Goal: Task Accomplishment & Management: Use online tool/utility

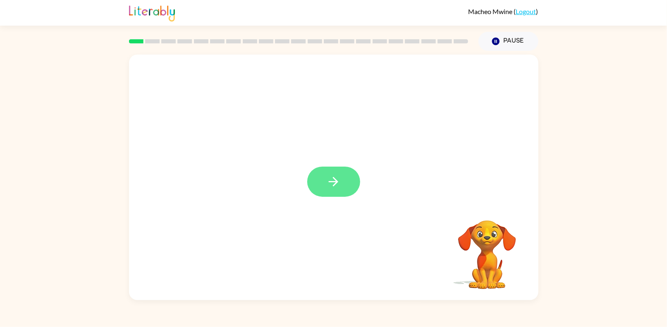
click at [334, 169] on button "button" at bounding box center [333, 182] width 53 height 30
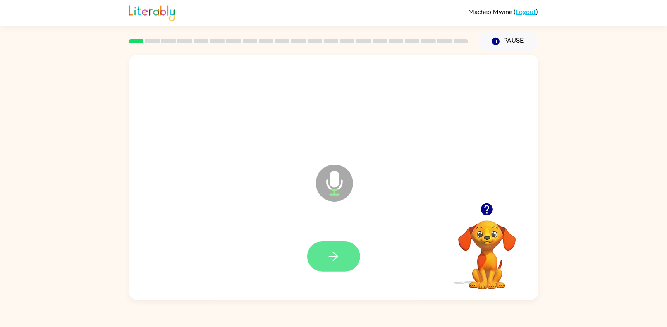
click at [313, 250] on button "button" at bounding box center [333, 256] width 53 height 30
click at [332, 250] on icon "button" at bounding box center [333, 256] width 14 height 14
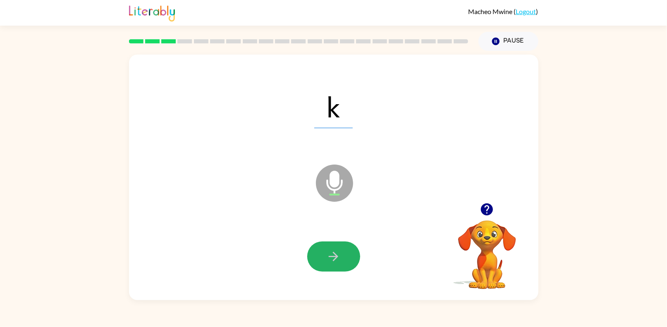
click at [332, 250] on icon "button" at bounding box center [333, 256] width 14 height 14
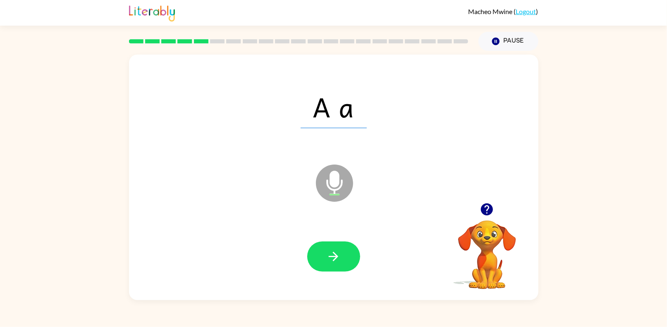
click at [332, 250] on icon "button" at bounding box center [333, 256] width 14 height 14
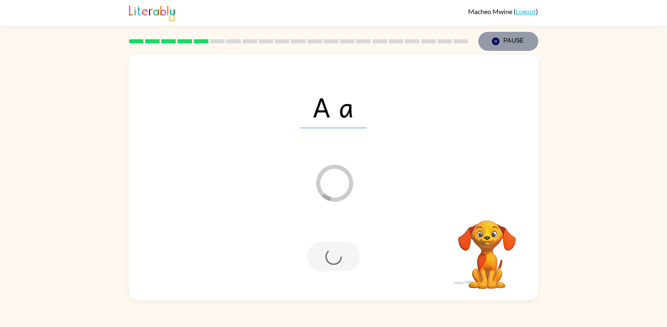
click at [515, 40] on button "Pause Pause" at bounding box center [508, 41] width 60 height 19
click at [524, 12] on link "Logout" at bounding box center [526, 11] width 20 height 8
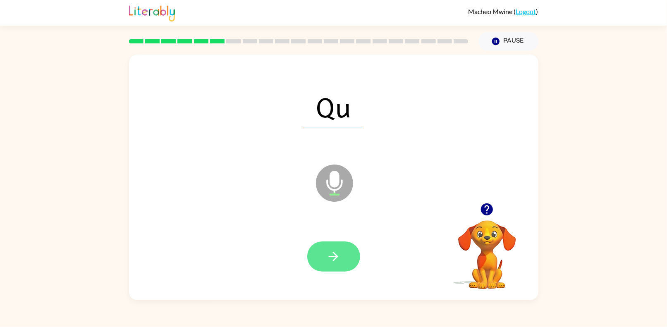
click at [325, 263] on button "button" at bounding box center [333, 256] width 53 height 30
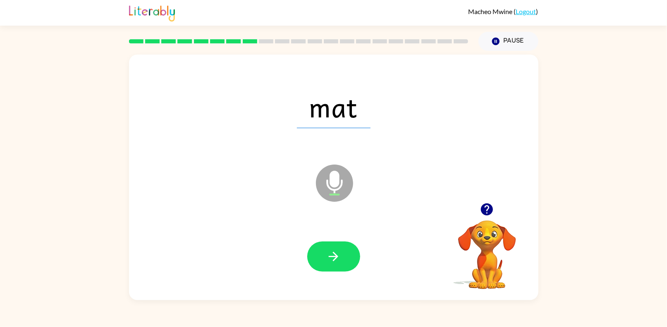
click at [325, 263] on button "button" at bounding box center [333, 256] width 53 height 30
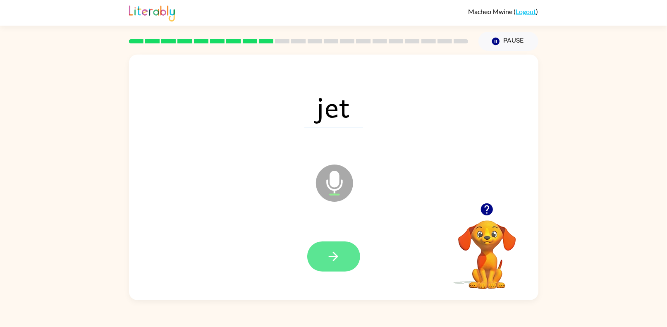
click at [341, 267] on button "button" at bounding box center [333, 256] width 53 height 30
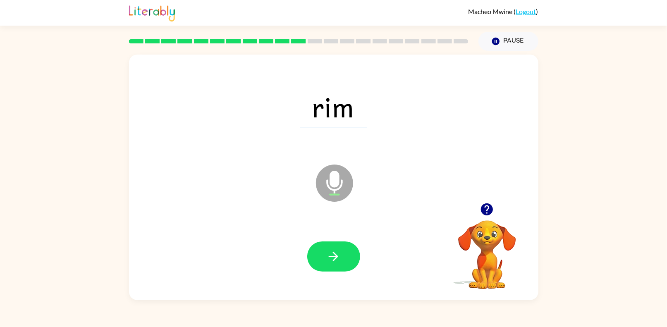
click at [341, 267] on button "button" at bounding box center [333, 256] width 53 height 30
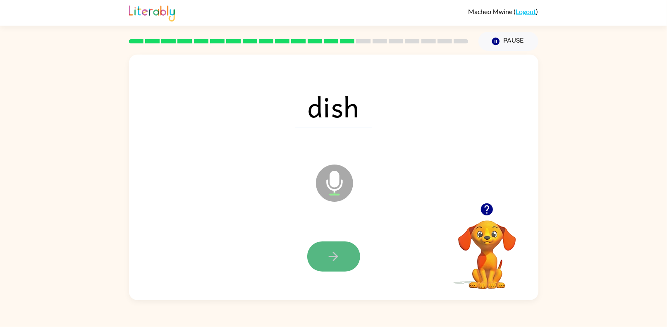
click at [327, 252] on icon "button" at bounding box center [333, 256] width 14 height 14
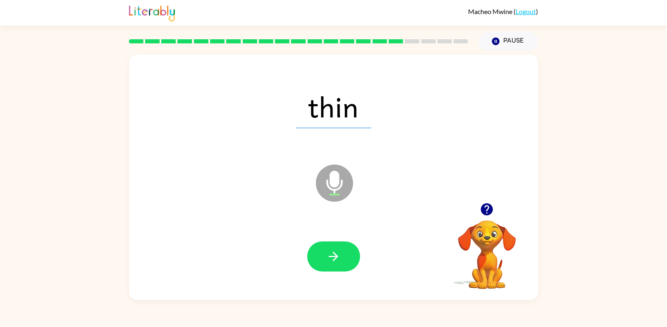
click at [327, 252] on icon "button" at bounding box center [333, 256] width 14 height 14
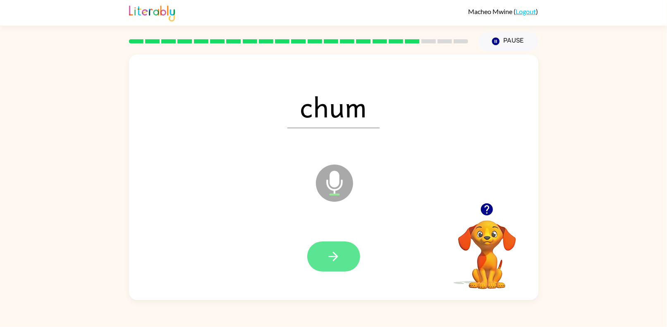
click at [327, 252] on icon "button" at bounding box center [333, 256] width 14 height 14
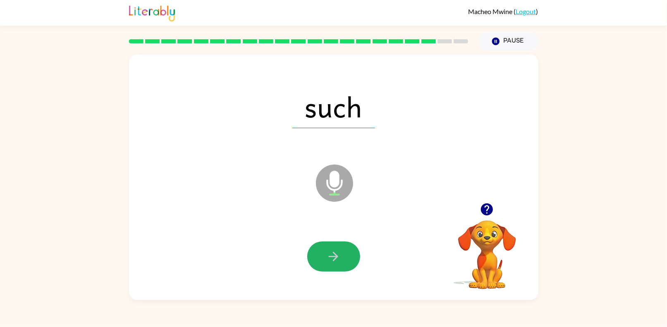
click at [327, 252] on icon "button" at bounding box center [333, 256] width 14 height 14
